Goal: Task Accomplishment & Management: Manage account settings

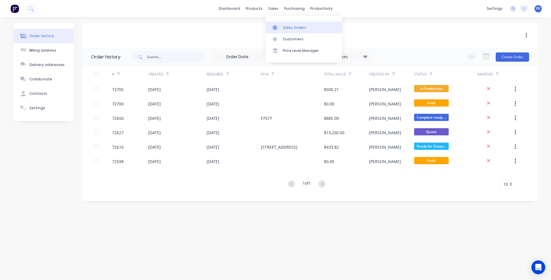
click at [284, 26] on div "Sales Orders" at bounding box center [295, 27] width 24 height 5
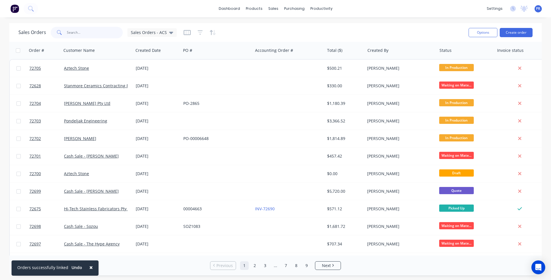
click at [83, 30] on input "text" at bounding box center [95, 33] width 56 height 12
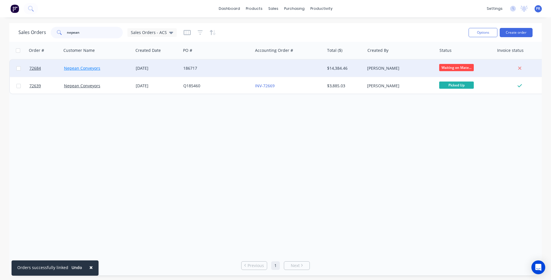
type input "nepean"
click at [95, 68] on link "Nepean Conveyors" at bounding box center [82, 67] width 36 height 5
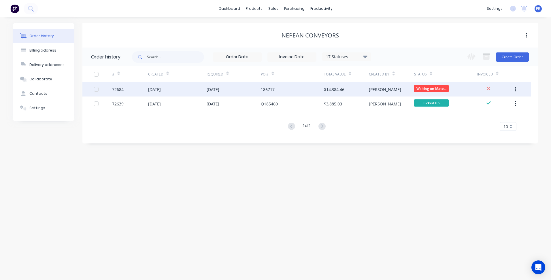
click at [469, 89] on div "Waiting on Mate..." at bounding box center [445, 89] width 63 height 14
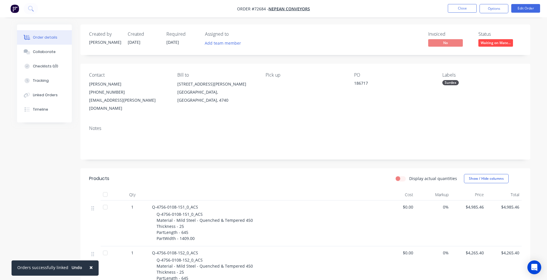
click at [193, 204] on span "Q-4756-0108-151_0_ACS" at bounding box center [175, 206] width 46 height 5
click at [533, 11] on button "Edit Order" at bounding box center [525, 8] width 29 height 9
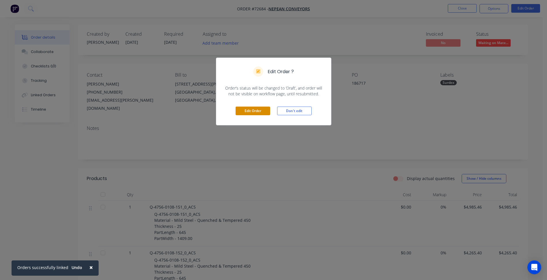
click at [252, 109] on button "Edit Order" at bounding box center [252, 111] width 35 height 9
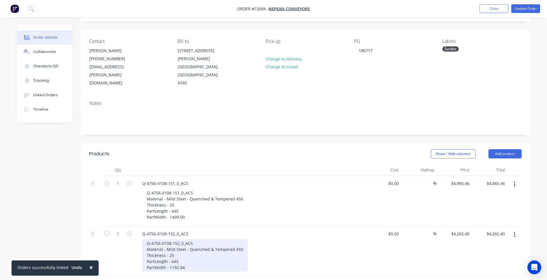
scroll to position [86, 0]
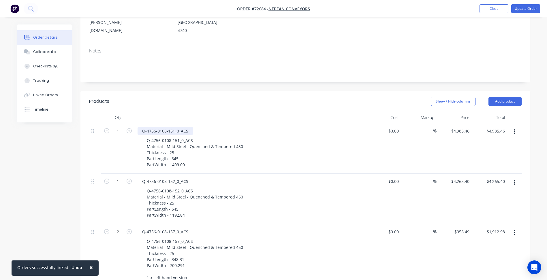
click at [192, 127] on div "Q-4756-0108-151_0_ACS" at bounding box center [164, 131] width 55 height 8
drag, startPoint x: 176, startPoint y: 117, endPoint x: 194, endPoint y: 118, distance: 18.5
click at [194, 127] on div "Q-4756-0108-151_0_ACS" at bounding box center [250, 131] width 226 height 8
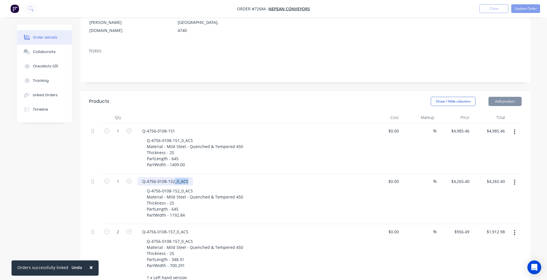
drag, startPoint x: 174, startPoint y: 167, endPoint x: 207, endPoint y: 163, distance: 34.0
click at [207, 177] on div "Q-4756-0108-152_0_ACS" at bounding box center [250, 181] width 226 height 8
drag, startPoint x: 174, startPoint y: 216, endPoint x: 212, endPoint y: 216, distance: 38.0
click at [212, 228] on div "Q-4756-0108-157_0_ACS" at bounding box center [250, 232] width 226 height 8
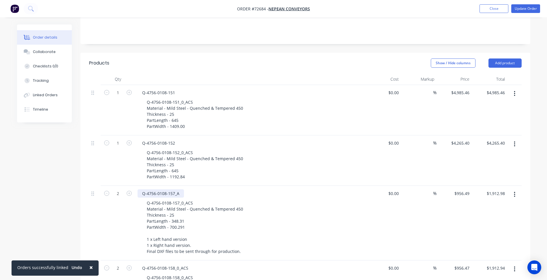
scroll to position [173, 0]
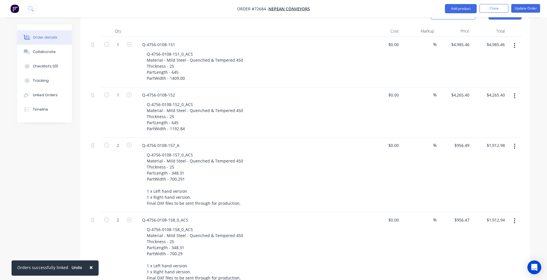
click at [515, 143] on icon "button" at bounding box center [513, 146] width 1 height 6
click at [484, 169] on div "Duplicate" at bounding box center [494, 173] width 44 height 8
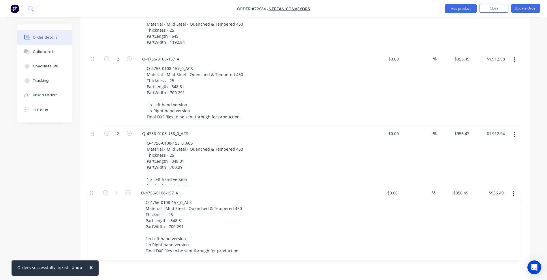
scroll to position [261, 0]
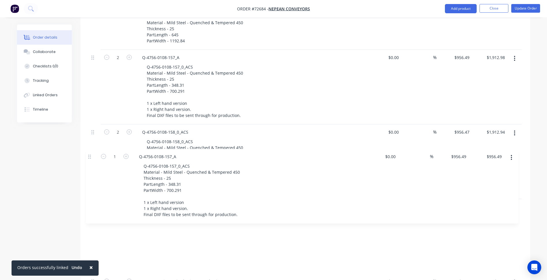
drag, startPoint x: 96, startPoint y: 219, endPoint x: 93, endPoint y: 157, distance: 62.3
click at [93, 157] on div "1 Q-4756-0108-151 Q-4756-0108-151_0_ACS Material - Mild Steel - Quenched & Temp…" at bounding box center [305, 124] width 432 height 351
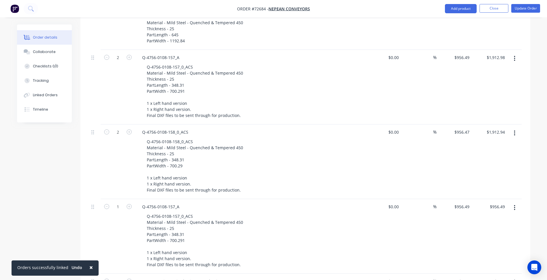
scroll to position [261, 0]
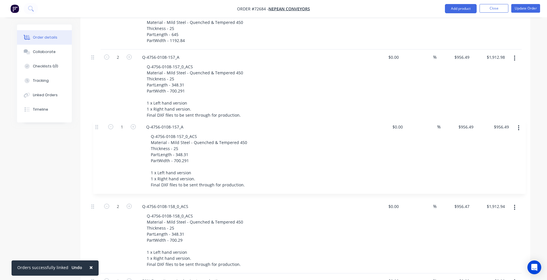
drag, startPoint x: 92, startPoint y: 192, endPoint x: 95, endPoint y: 120, distance: 72.1
click at [95, 120] on div "1 Q-4756-0108-151 Q-4756-0108-151_0_ACS Material - Mild Steel - Quenched & Temp…" at bounding box center [305, 124] width 432 height 351
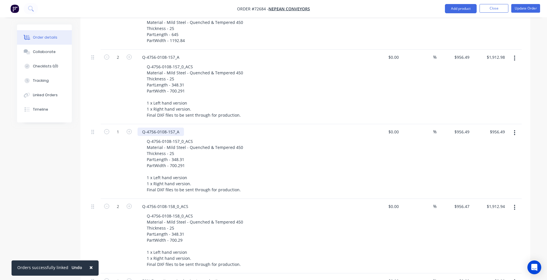
drag, startPoint x: 177, startPoint y: 117, endPoint x: 182, endPoint y: 118, distance: 4.6
click at [180, 128] on div "Q-4756-0108-157_A" at bounding box center [160, 132] width 46 height 8
click at [176, 53] on div "Q-4756-0108-157_A" at bounding box center [160, 57] width 46 height 8
drag, startPoint x: 174, startPoint y: 190, endPoint x: 211, endPoint y: 192, distance: 36.7
click at [211, 202] on div "Q-4756-0108-158_0_ACS" at bounding box center [250, 206] width 226 height 8
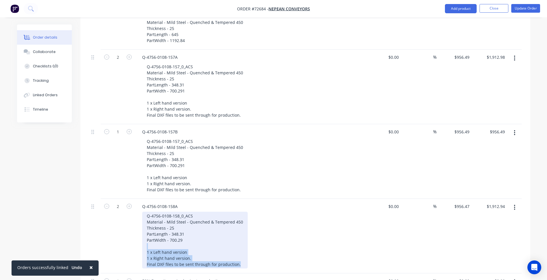
drag, startPoint x: 241, startPoint y: 248, endPoint x: 131, endPoint y: 231, distance: 112.0
click at [131, 231] on div "2 Q-4756-0108-158A Q-4756-0108-158_0_ACS Material - Mild Steel - Quenched & Tem…" at bounding box center [305, 236] width 432 height 75
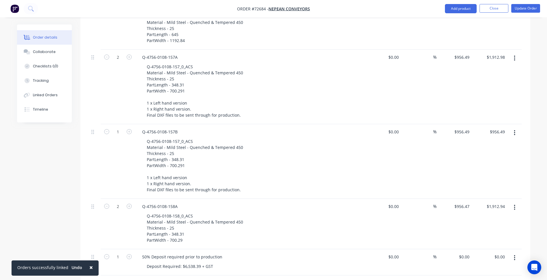
click at [517, 202] on button "button" at bounding box center [514, 207] width 14 height 10
click at [485, 230] on div "Duplicate" at bounding box center [494, 234] width 44 height 8
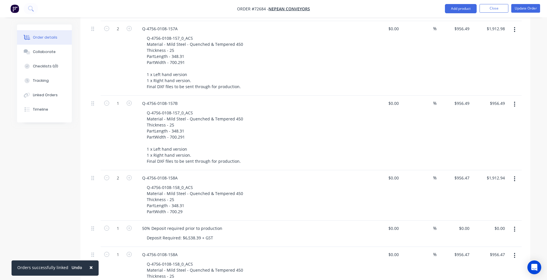
scroll to position [290, 0]
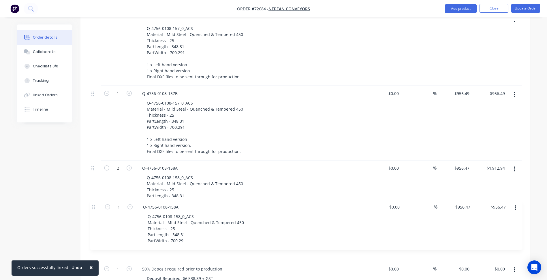
drag, startPoint x: 92, startPoint y: 239, endPoint x: 94, endPoint y: 204, distance: 34.9
click at [94, 204] on div "1 Q-4756-0108-151 Q-4756-0108-151_0_ACS Material - Mild Steel - Quenched & Temp…" at bounding box center [305, 98] width 432 height 377
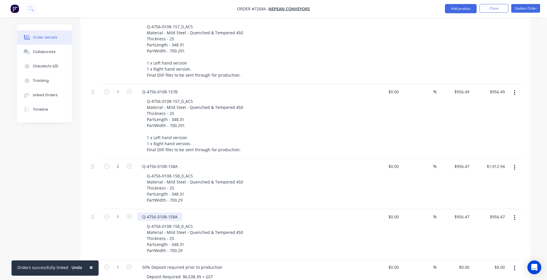
click at [179, 213] on div "Q-4756-0108-158A" at bounding box center [159, 217] width 45 height 8
click at [58, 182] on div "Created by [PERSON_NAME] Created [DATE] Required [DATE] Assigned to Add team me…" at bounding box center [273, 87] width 513 height 728
type input "11"
type input "$10,521.17"
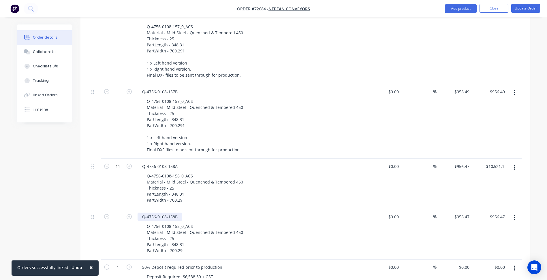
click at [178, 213] on div "Q-4756-0108-158B" at bounding box center [159, 217] width 45 height 8
type input "1"
type input "$956.47"
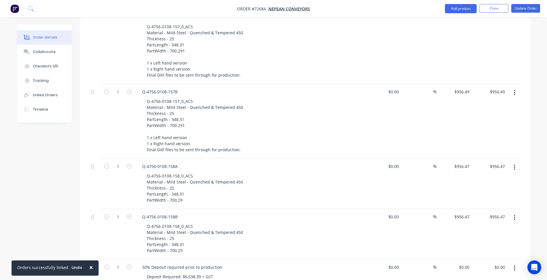
click at [41, 187] on div "Created by [PERSON_NAME] Created [DATE] Required [DATE] Assigned to Add team me…" at bounding box center [273, 87] width 513 height 728
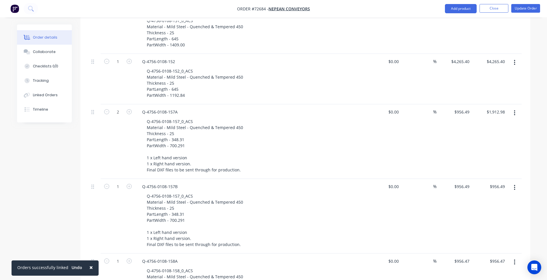
scroll to position [197, 0]
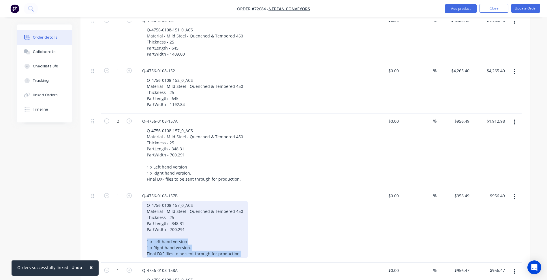
drag, startPoint x: 241, startPoint y: 237, endPoint x: 129, endPoint y: 224, distance: 112.8
click at [129, 224] on div "1 Q-4756-0108-157B Q-4756-0108-157_0_ACS Material - Mild Steel - Quenched & Tem…" at bounding box center [305, 225] width 432 height 75
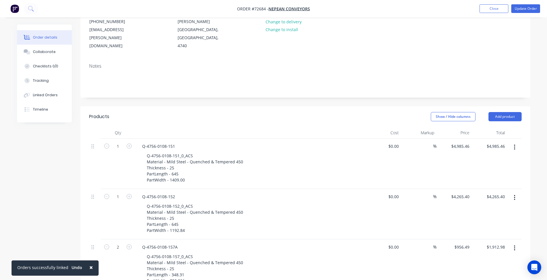
scroll to position [24, 0]
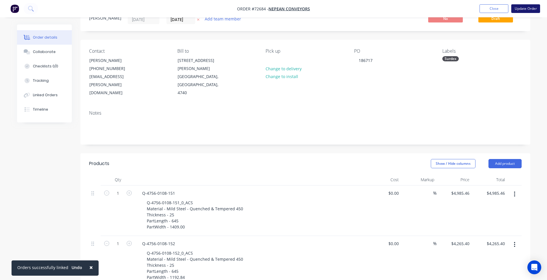
click at [523, 7] on button "Update Order" at bounding box center [525, 8] width 29 height 9
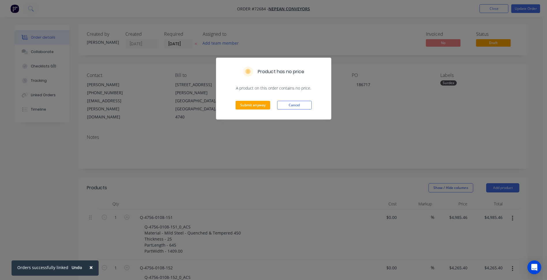
click at [240, 101] on div "Submit anyway Cancel" at bounding box center [273, 105] width 115 height 28
click at [244, 104] on button "Submit anyway" at bounding box center [252, 105] width 35 height 9
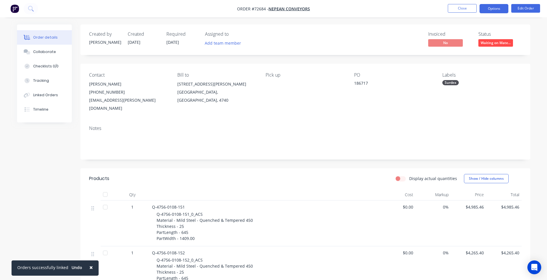
click at [494, 9] on button "Options" at bounding box center [493, 8] width 29 height 9
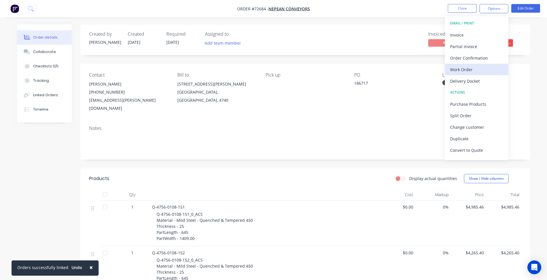
click at [464, 67] on div "Work Order" at bounding box center [476, 69] width 53 height 8
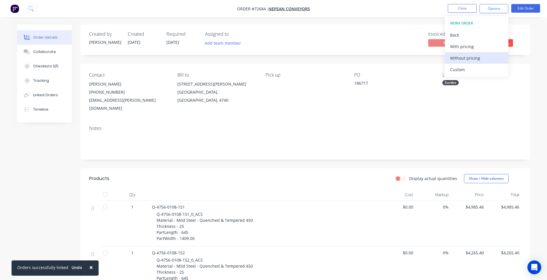
click at [469, 56] on div "Without pricing" at bounding box center [476, 58] width 53 height 8
drag, startPoint x: 377, startPoint y: 119, endPoint x: 387, endPoint y: 106, distance: 16.5
click at [377, 126] on div "Notes" at bounding box center [305, 128] width 432 height 5
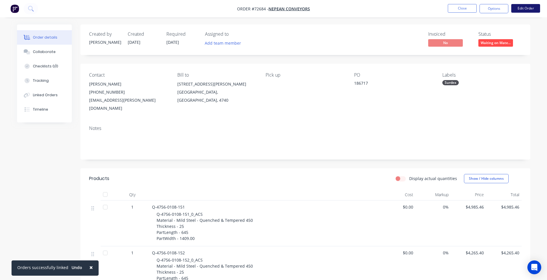
click at [527, 10] on button "Edit Order" at bounding box center [525, 8] width 29 height 9
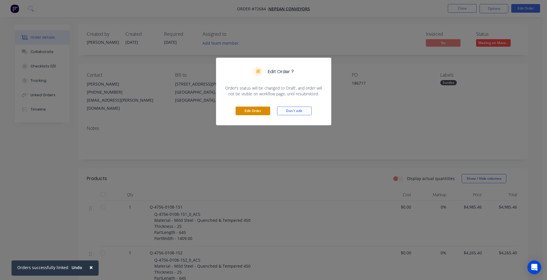
click at [258, 114] on button "Edit Order" at bounding box center [252, 111] width 35 height 9
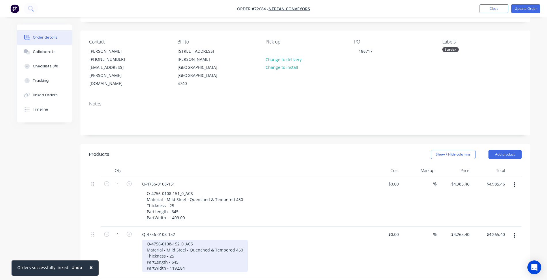
scroll to position [86, 0]
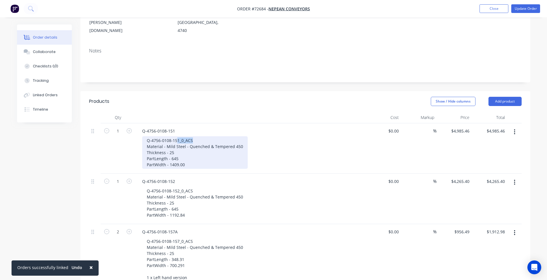
drag, startPoint x: 177, startPoint y: 124, endPoint x: 197, endPoint y: 126, distance: 19.4
click at [197, 136] on div "Q-4756-0108-151_0_ACS Material - Mild Steel - Quenched & Tempered 450 Thickness…" at bounding box center [194, 152] width 105 height 33
click at [182, 136] on div "Q-4756-0108-151_0_ACS Material - Mild Steel - Quenched & Tempered 450 Thickness…" at bounding box center [194, 152] width 105 height 33
drag, startPoint x: 179, startPoint y: 124, endPoint x: 196, endPoint y: 127, distance: 17.2
click at [199, 136] on div "Q-4756-0108-151_0_ACS Material - Mild Steel - Quenched & Tempered 450 Thickness…" at bounding box center [194, 152] width 105 height 33
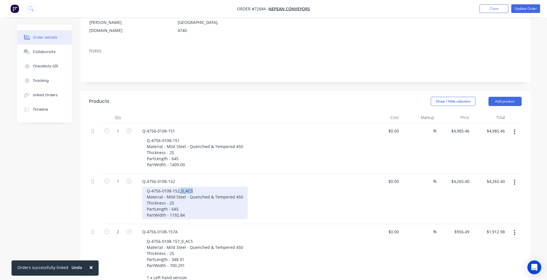
drag, startPoint x: 179, startPoint y: 175, endPoint x: 218, endPoint y: 175, distance: 38.6
click at [218, 187] on div "Q-4756-0108-152_0_ACS Material - Mild Steel - Quenched & Tempered 450 Thickness…" at bounding box center [194, 203] width 105 height 33
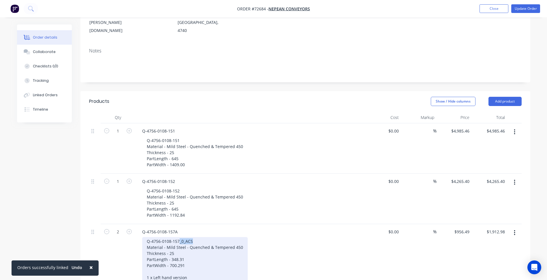
drag, startPoint x: 179, startPoint y: 226, endPoint x: 213, endPoint y: 224, distance: 34.3
click at [213, 237] on div "Q-4756-0108-157_0_ACS Material - Mild Steel - Quenched & Tempered 450 Thickness…" at bounding box center [194, 265] width 105 height 57
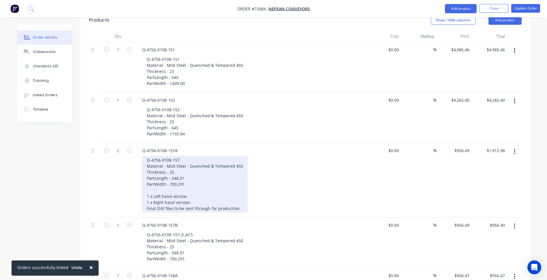
scroll to position [202, 0]
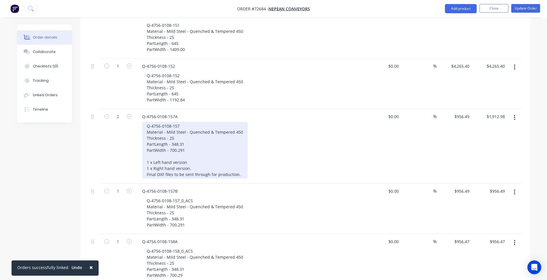
click at [165, 122] on div "Q-4756-0108-157 Material - Mild Steel - Quenched & Tempered 450 Thickness - 25 …" at bounding box center [194, 150] width 105 height 57
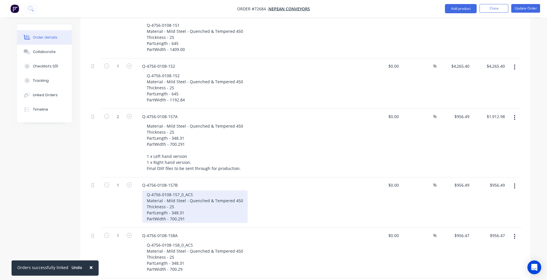
click at [165, 190] on div "Q-4756-0108-157_0_ACS Material - Mild Steel - Quenched & Tempered 450 Thickness…" at bounding box center [194, 206] width 105 height 33
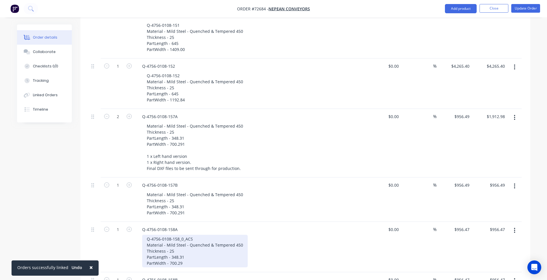
click at [166, 235] on div "Q-4756-0108-158_0_ACS Material - Mild Steel - Quenched & Tempered 450 Thickness…" at bounding box center [194, 251] width 105 height 33
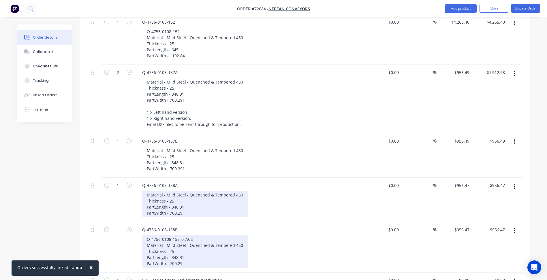
scroll to position [259, 0]
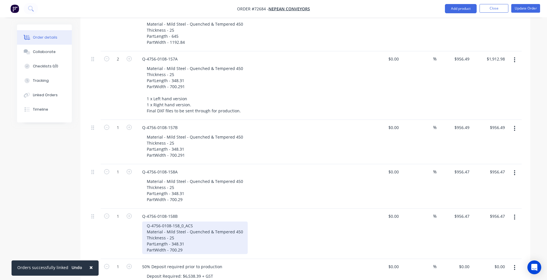
click at [167, 222] on div "Q-4756-0108-158_0_ACS Material - Mild Steel - Quenched & Tempered 450 Thickness…" at bounding box center [194, 238] width 105 height 33
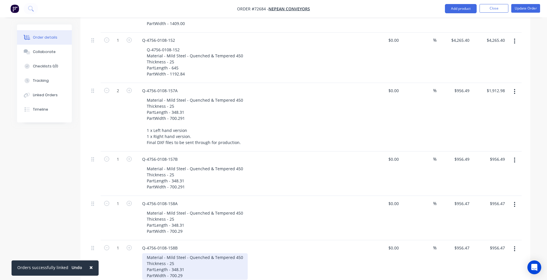
scroll to position [144, 0]
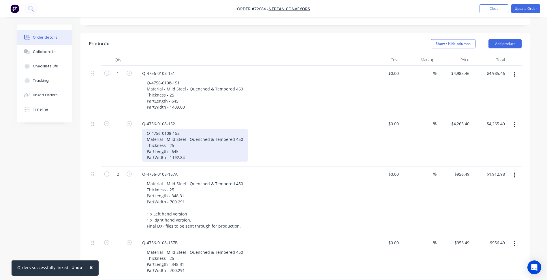
click at [170, 129] on div "Q-4756-0108-152 Material - Mild Steel - Quenched & Tempered 450 Thickness - 25 …" at bounding box center [194, 145] width 105 height 33
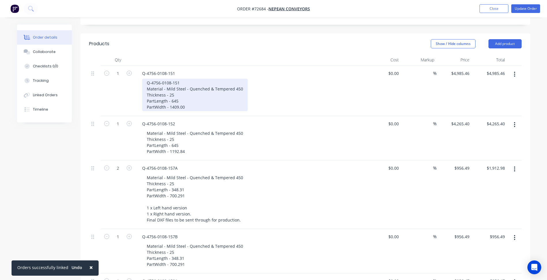
click at [161, 79] on div "Q-4756-0108-151 Material - Mild Steel - Quenched & Tempered 450 Thickness - 25 …" at bounding box center [194, 95] width 105 height 33
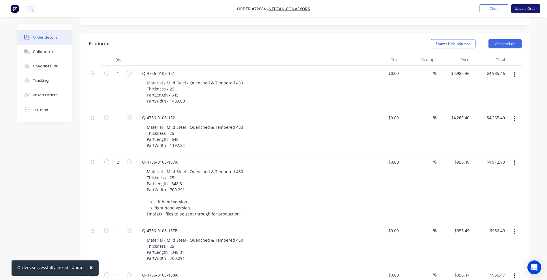
click at [519, 8] on button "Update Order" at bounding box center [525, 8] width 29 height 9
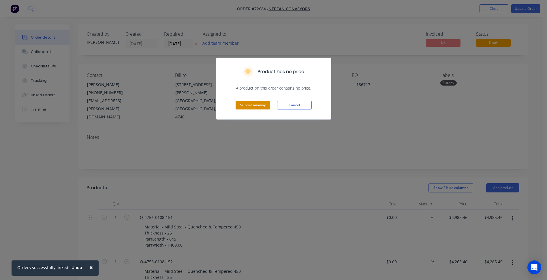
click at [260, 106] on button "Submit anyway" at bounding box center [252, 105] width 35 height 9
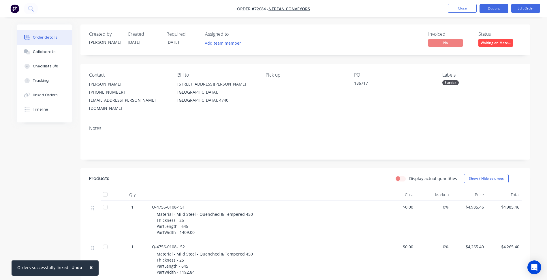
click at [495, 7] on button "Options" at bounding box center [493, 8] width 29 height 9
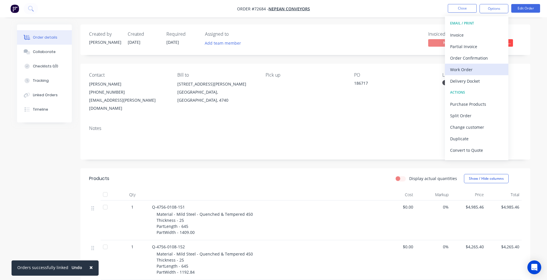
click at [470, 67] on div "Work Order" at bounding box center [476, 69] width 53 height 8
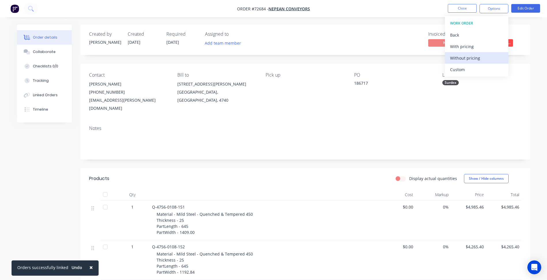
click at [468, 60] on div "Without pricing" at bounding box center [476, 58] width 53 height 8
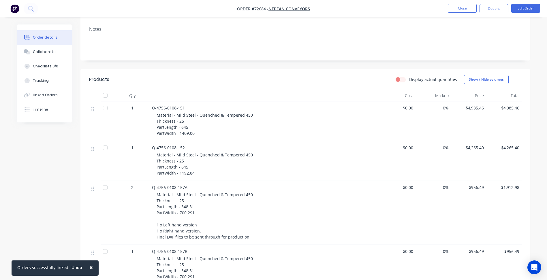
scroll to position [144, 0]
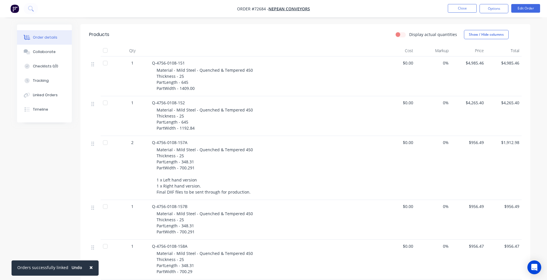
click at [211, 184] on span "Material - Mild Steel - Quenched & Tempered 450 Thickness - 25 PartLength - 348…" at bounding box center [204, 171] width 96 height 48
click at [523, 6] on button "Edit Order" at bounding box center [525, 8] width 29 height 9
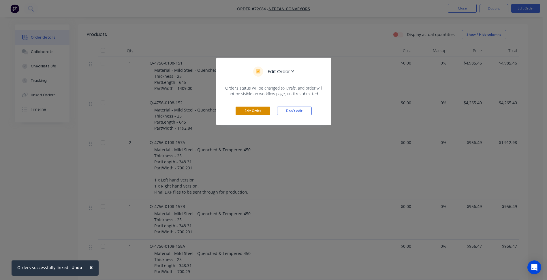
click at [249, 107] on button "Edit Order" at bounding box center [252, 111] width 35 height 9
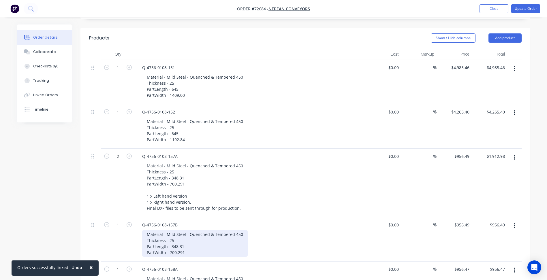
scroll to position [173, 0]
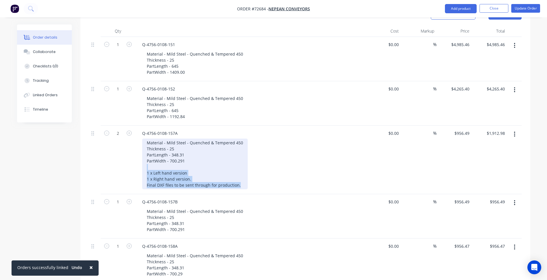
drag, startPoint x: 239, startPoint y: 169, endPoint x: 121, endPoint y: 148, distance: 119.1
click at [121, 148] on div "2 Q-4756-0108-157A Material - Mild Steel - Quenched & Tempered 450 Thickness - …" at bounding box center [305, 160] width 432 height 69
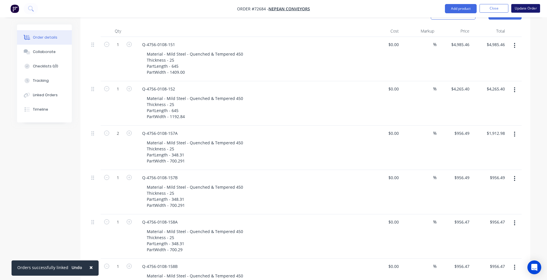
click at [529, 7] on button "Update Order" at bounding box center [525, 8] width 29 height 9
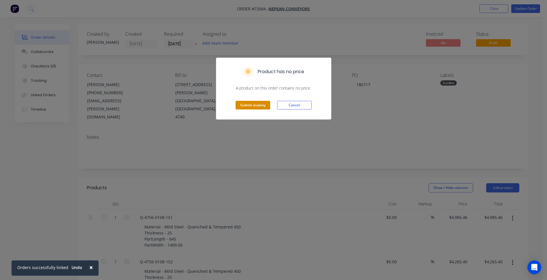
click at [251, 105] on button "Submit anyway" at bounding box center [252, 105] width 35 height 9
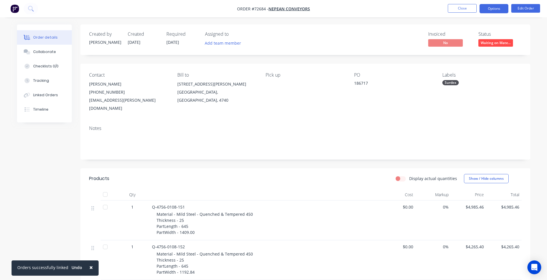
click at [496, 10] on button "Options" at bounding box center [493, 8] width 29 height 9
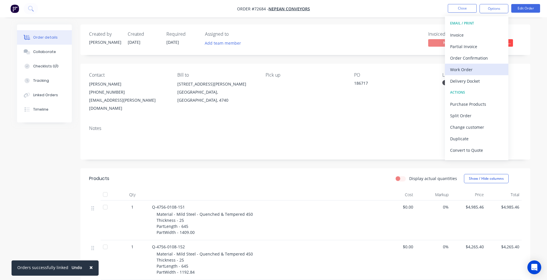
click at [471, 66] on div "Work Order" at bounding box center [476, 69] width 53 height 8
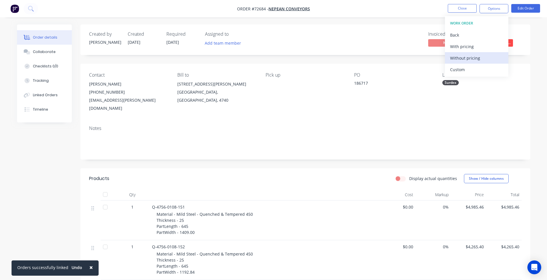
click at [465, 61] on div "Without pricing" at bounding box center [476, 58] width 53 height 8
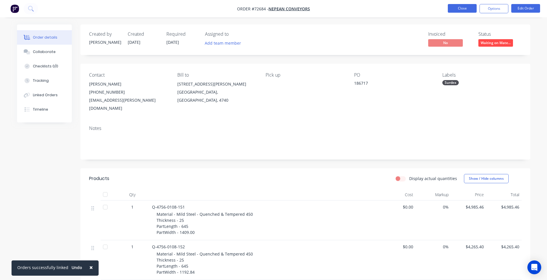
click at [461, 11] on button "Close" at bounding box center [461, 8] width 29 height 9
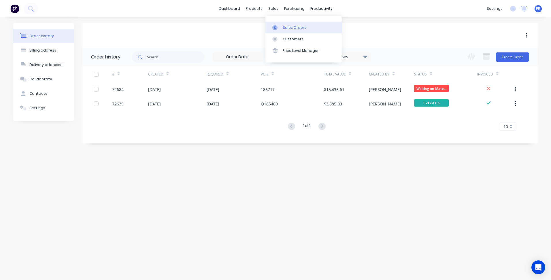
drag, startPoint x: 272, startPoint y: 13, endPoint x: 288, endPoint y: 30, distance: 22.6
click at [288, 30] on div "Sales Orders" at bounding box center [295, 27] width 24 height 5
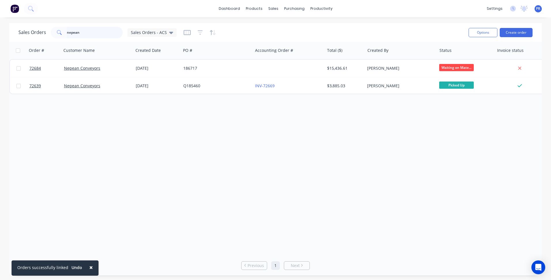
drag, startPoint x: 92, startPoint y: 31, endPoint x: 30, endPoint y: 37, distance: 62.3
click at [50, 29] on div "Sales Orders nepean Sales Orders - ACS" at bounding box center [97, 33] width 158 height 12
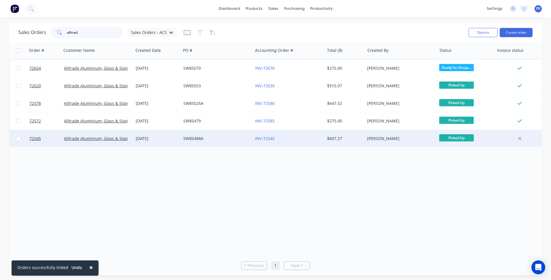
type input "alltrad"
